Goal: Transaction & Acquisition: Apply Jobs

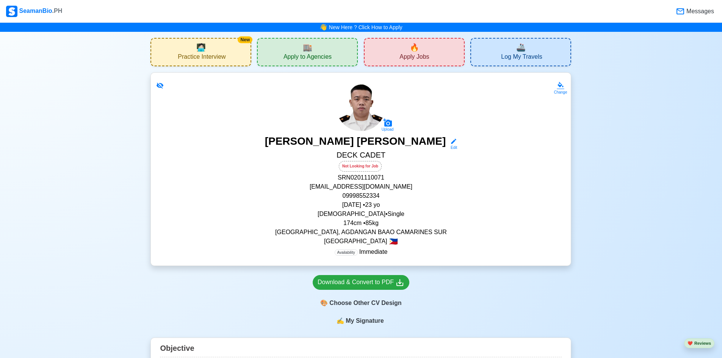
click at [407, 56] on span "Apply Jobs" at bounding box center [414, 57] width 30 height 9
click at [365, 168] on div "Not Looking for Job" at bounding box center [360, 166] width 43 height 11
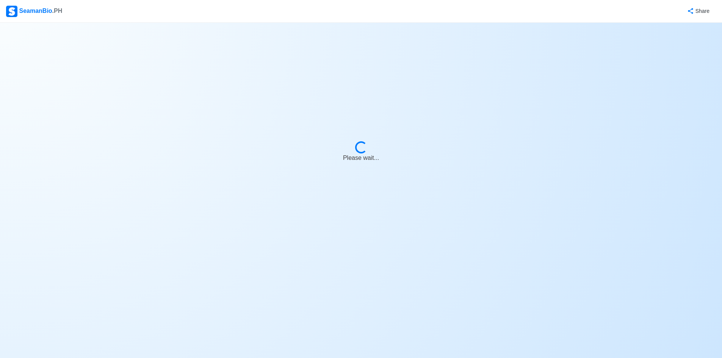
select select "Not Looking for Job"
select select "Not Visible for Hiring"
select select "Single"
select select "[DEMOGRAPHIC_DATA]"
select select "PH"
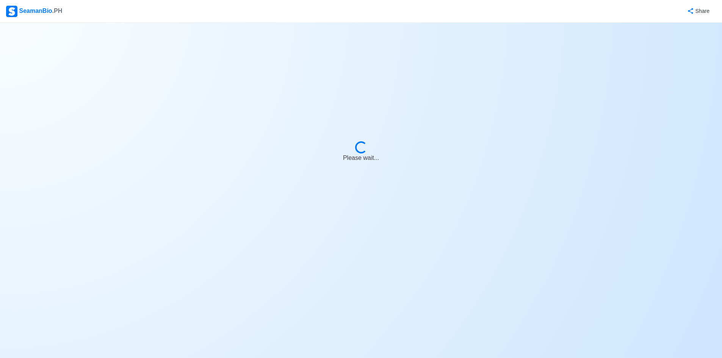
select select "4102416000000"
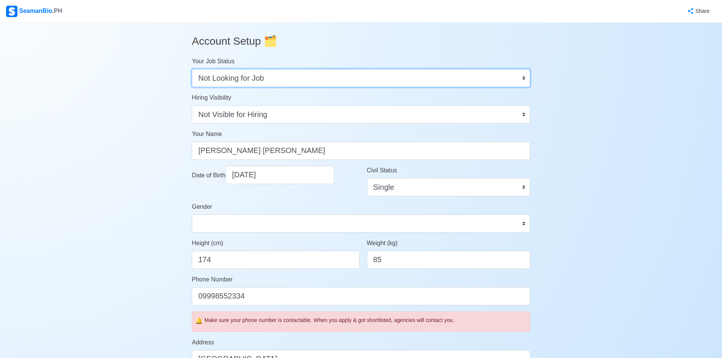
click at [318, 77] on select "Onboard Actively Looking for Job Not Looking for Job" at bounding box center [361, 78] width 338 height 18
select select "Actively Looking for Job"
click at [192, 69] on select "Onboard Actively Looking for Job Not Looking for Job" at bounding box center [361, 78] width 338 height 18
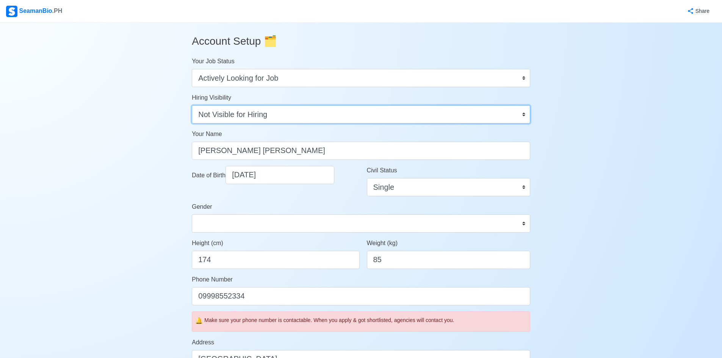
click at [287, 119] on select "Visible for Hiring Not Visible for Hiring" at bounding box center [361, 114] width 338 height 18
select select "Visible for Hiring"
click at [192, 105] on select "Visible for Hiring Not Visible for Hiring" at bounding box center [361, 114] width 338 height 18
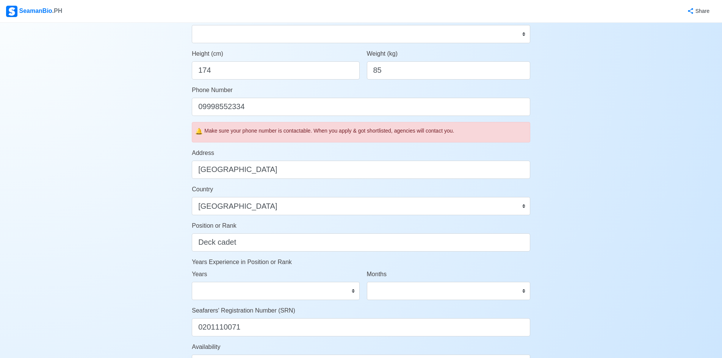
scroll to position [367, 0]
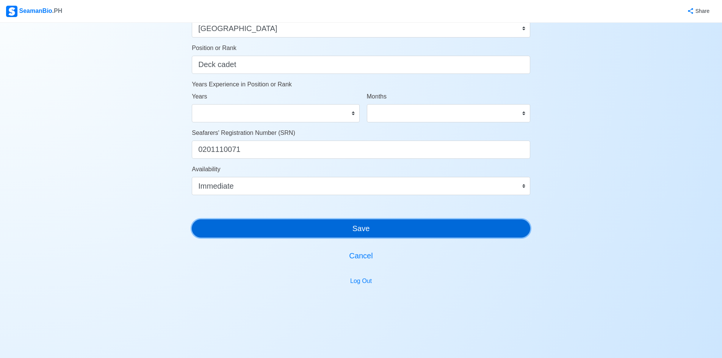
click at [406, 226] on button "Save" at bounding box center [361, 228] width 338 height 18
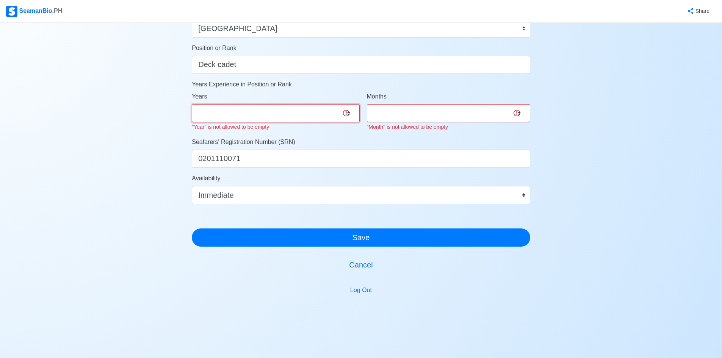
click at [349, 116] on select "0 1 2 3 4 5 6 7 8 9 10 11 12 13 14 15 16 17 18 19 20 21 22 23 24 25 26 27 28 29…" at bounding box center [276, 113] width 168 height 18
select select "0"
click at [192, 104] on select "0 1 2 3 4 5 6 7 8 9 10 11 12 13 14 15 16 17 18 19 20 21 22 23 24 25 26 27 28 29…" at bounding box center [276, 113] width 168 height 18
click at [512, 111] on select "0 1 2 3 4 5 6 7 8 9 10 11" at bounding box center [448, 113] width 163 height 18
select select "0"
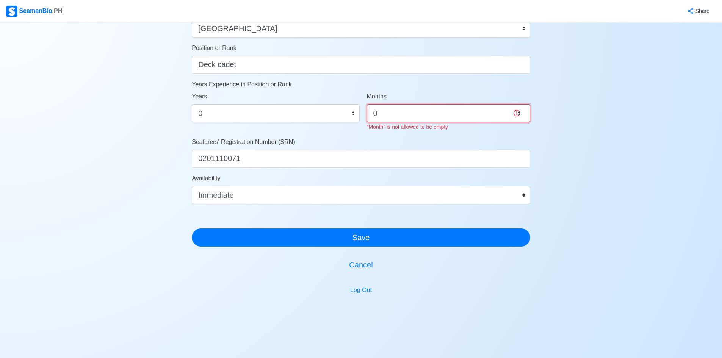
click at [367, 104] on select "0 1 2 3 4 5 6 7 8 9 10 11" at bounding box center [448, 113] width 163 height 18
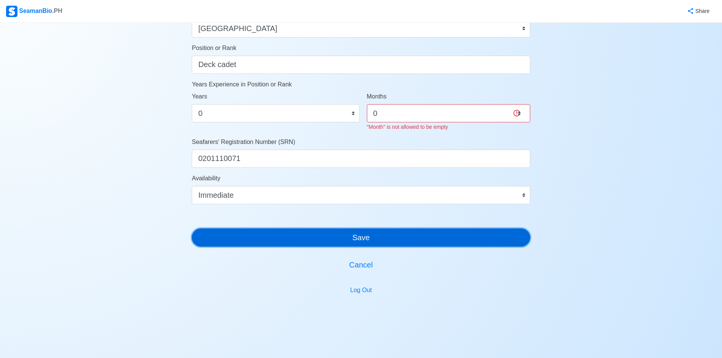
click at [429, 246] on div "Account Setup 🗂️ Your Job Status Onboard Actively Looking for Job Not Looking f…" at bounding box center [361, 2] width 338 height 681
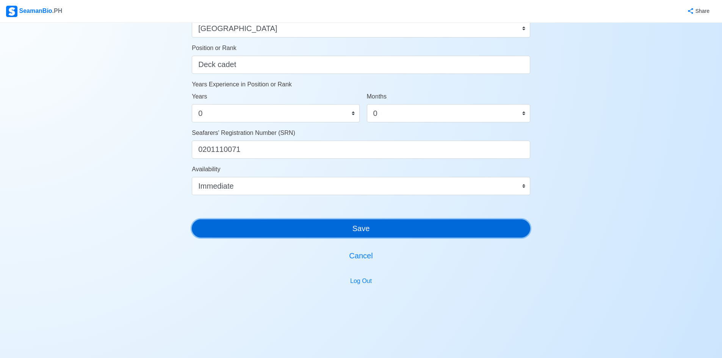
click at [430, 234] on button "Save" at bounding box center [361, 228] width 338 height 18
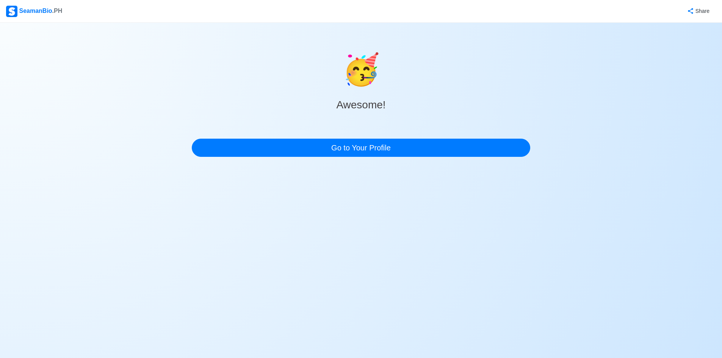
scroll to position [0, 0]
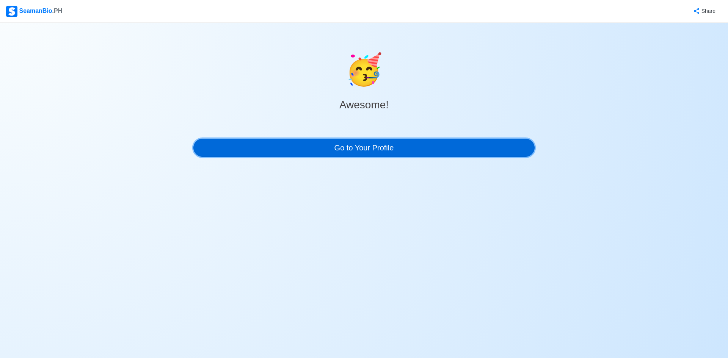
click at [421, 154] on link "Go to Your Profile" at bounding box center [363, 148] width 341 height 18
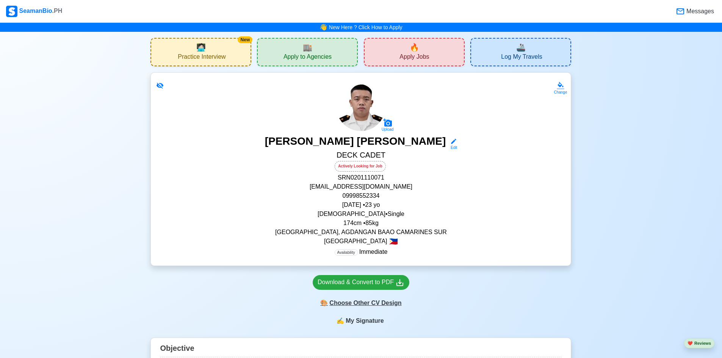
click at [393, 303] on div "🎨 Choose Other CV Design" at bounding box center [361, 303] width 97 height 14
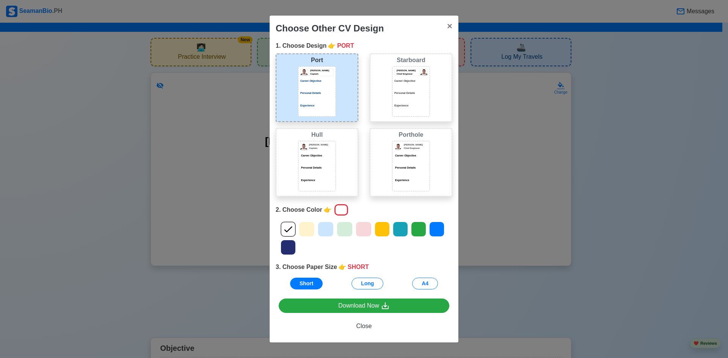
click at [398, 180] on div "Experience" at bounding box center [410, 181] width 33 height 4
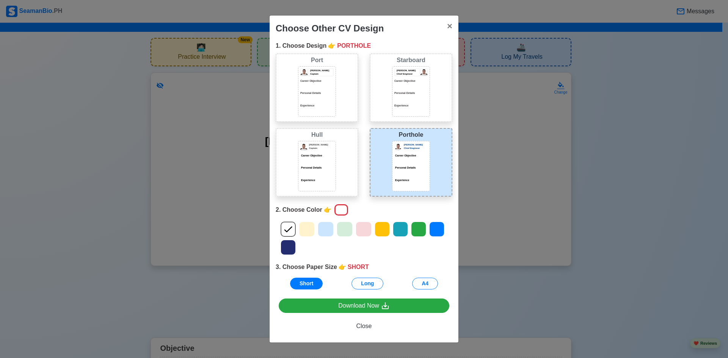
click at [415, 111] on div at bounding box center [410, 111] width 33 height 4
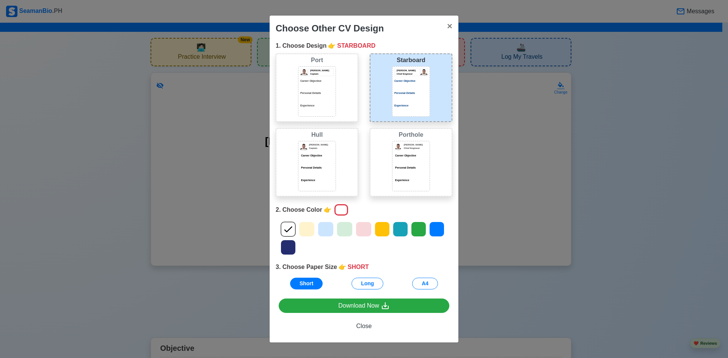
click at [421, 157] on div "Career Objective" at bounding box center [410, 156] width 33 height 4
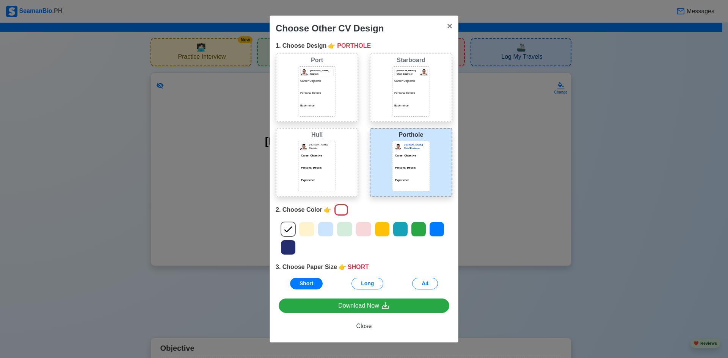
click at [340, 158] on div "[PERSON_NAME] [PERSON_NAME] Captain Career Objective Personal Details Experience" at bounding box center [317, 162] width 83 height 69
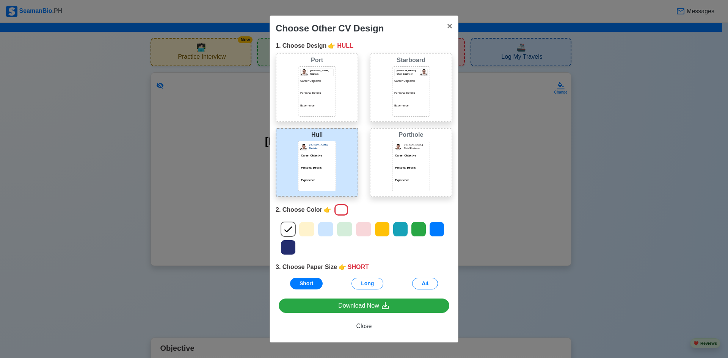
click at [334, 103] on div "[PERSON_NAME] Captain Career Objective Personal Details Experience" at bounding box center [317, 91] width 38 height 50
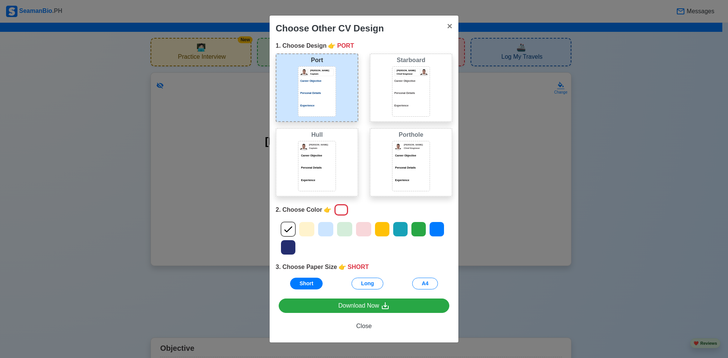
click at [391, 97] on div "Starboard [PERSON_NAME] Chief Engineer Career Objective Personal Details Experi…" at bounding box center [411, 87] width 83 height 69
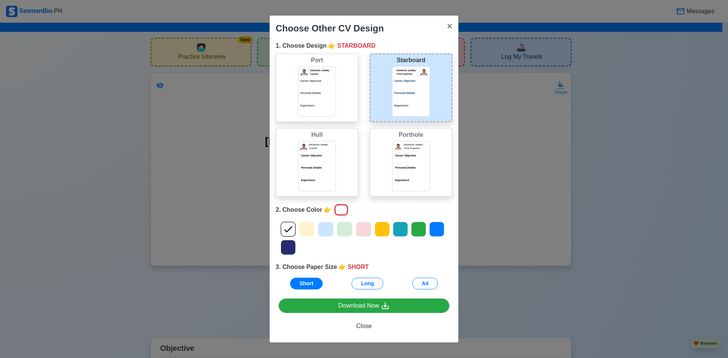
click at [413, 164] on div "[PERSON_NAME] Chief Engineer Career Objective Personal Details Experience" at bounding box center [411, 166] width 38 height 50
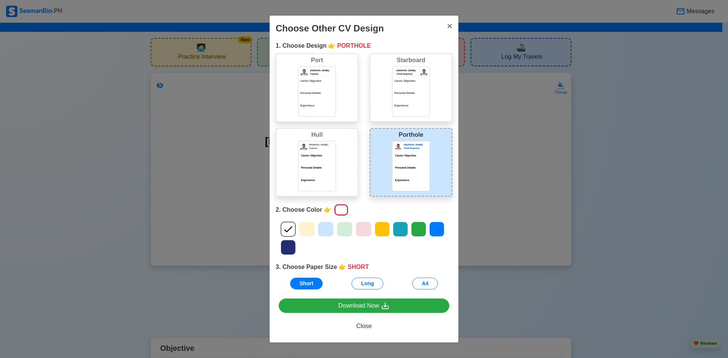
click at [351, 158] on div "[PERSON_NAME] [PERSON_NAME] Captain Career Objective Personal Details Experience" at bounding box center [317, 162] width 83 height 69
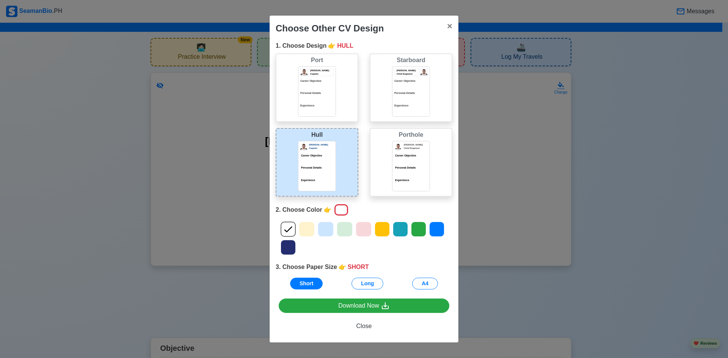
click at [334, 101] on div "[PERSON_NAME] Captain Career Objective Personal Details Experience" at bounding box center [317, 91] width 38 height 50
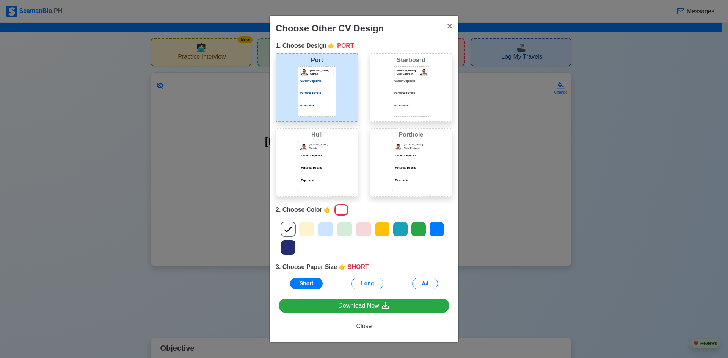
click at [331, 159] on div at bounding box center [316, 161] width 33 height 4
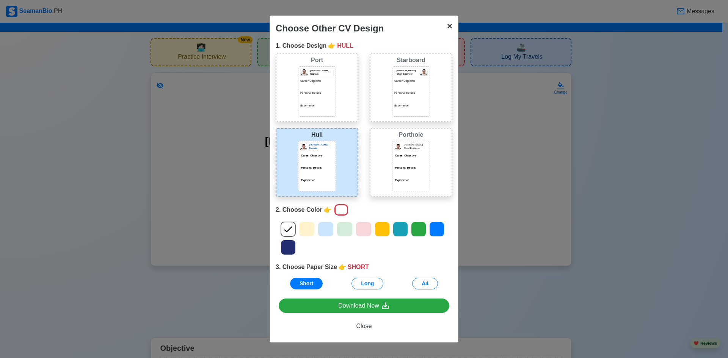
click at [450, 31] on span "×" at bounding box center [449, 26] width 5 height 10
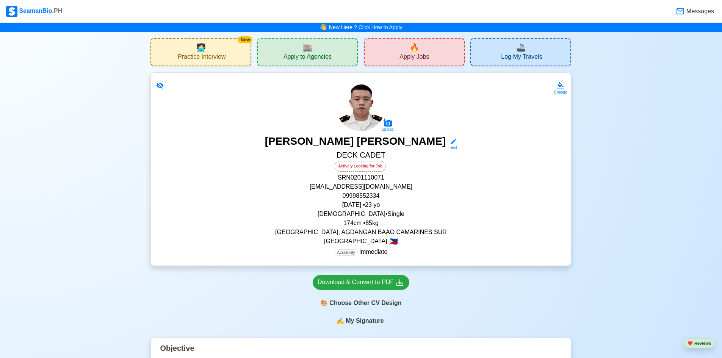
click at [380, 49] on div "🔥 Apply Jobs" at bounding box center [414, 52] width 101 height 28
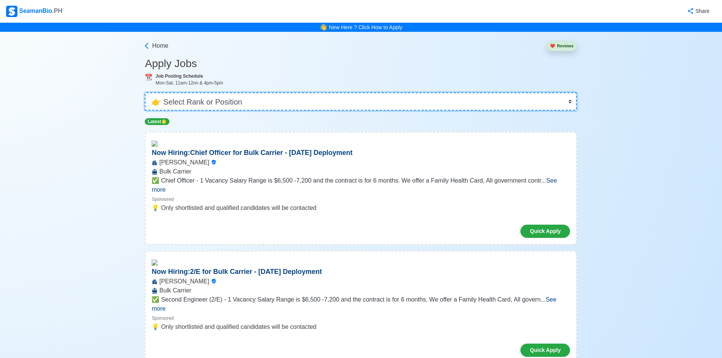
click at [362, 100] on select "👉 Select Rank or Position Master Chief Officer 2nd Officer 3rd Officer Junior O…" at bounding box center [361, 101] width 432 height 18
select select "Cadet"
click at [147, 92] on select "👉 Select Rank or Position Master Chief Officer 2nd Officer 3rd Officer Junior O…" at bounding box center [361, 101] width 432 height 18
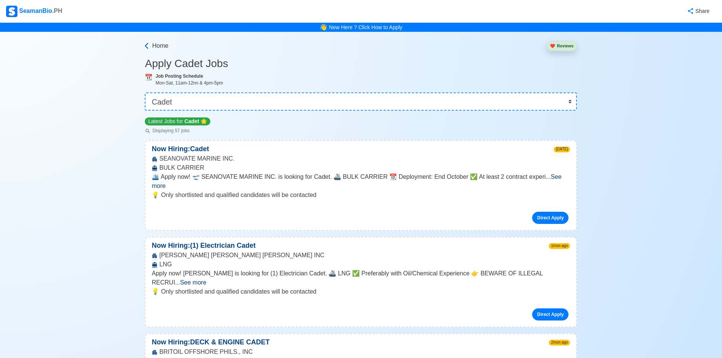
click at [147, 47] on icon at bounding box center [147, 46] width 8 height 8
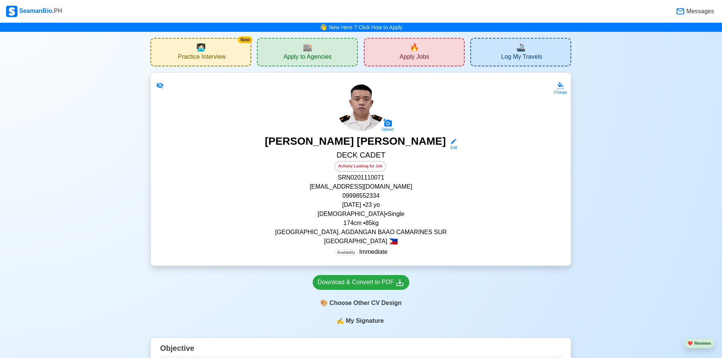
click at [302, 54] on span "Apply to Agencies" at bounding box center [307, 57] width 48 height 9
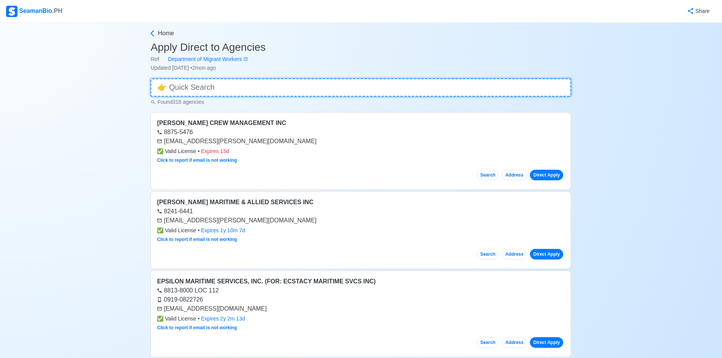
click at [276, 94] on input at bounding box center [360, 87] width 421 height 18
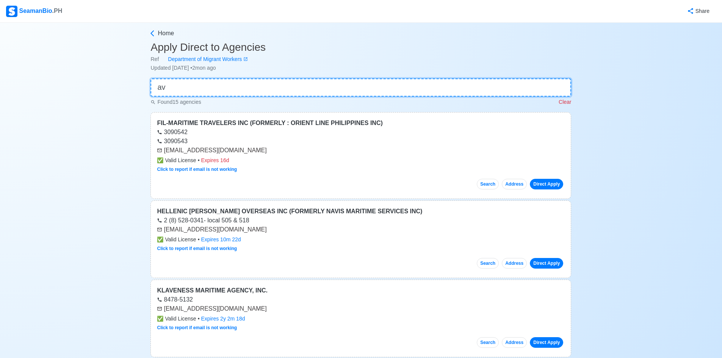
type input "a"
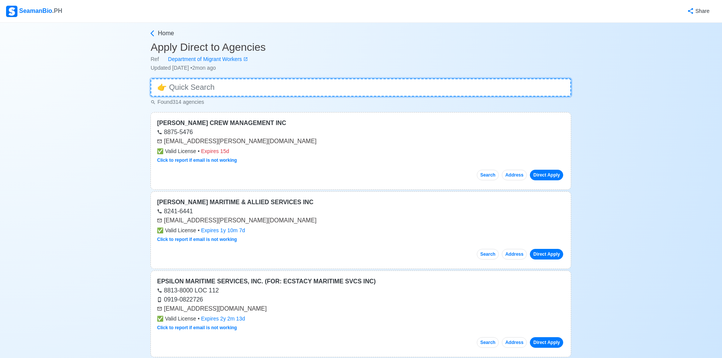
click at [301, 89] on input at bounding box center [360, 87] width 421 height 18
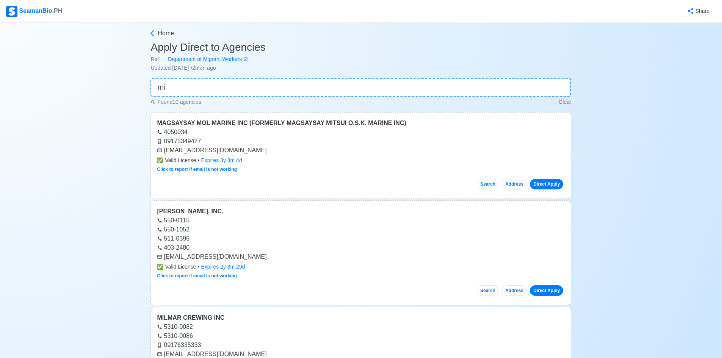
drag, startPoint x: 301, startPoint y: 89, endPoint x: 659, endPoint y: 146, distance: 362.3
click at [350, 88] on input "mi" at bounding box center [360, 87] width 421 height 18
type input "m"
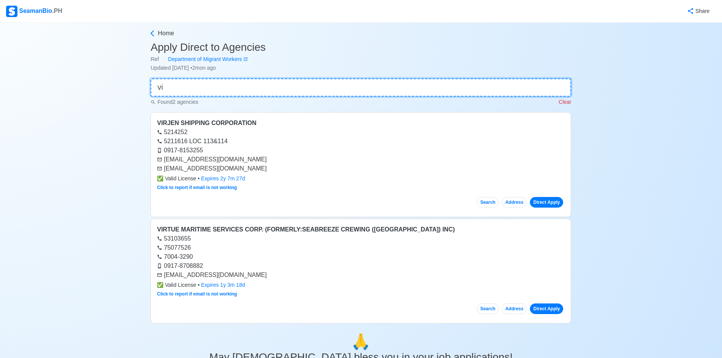
type input "v"
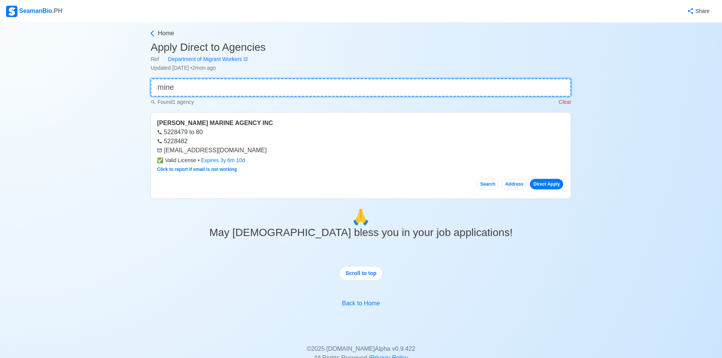
type input "mine"
drag, startPoint x: 285, startPoint y: 152, endPoint x: 164, endPoint y: 149, distance: 120.9
click at [164, 149] on div "[EMAIL_ADDRESS][DOMAIN_NAME]" at bounding box center [361, 150] width 408 height 9
copy div "[EMAIL_ADDRESS][DOMAIN_NAME]"
